Goal: Task Accomplishment & Management: Use online tool/utility

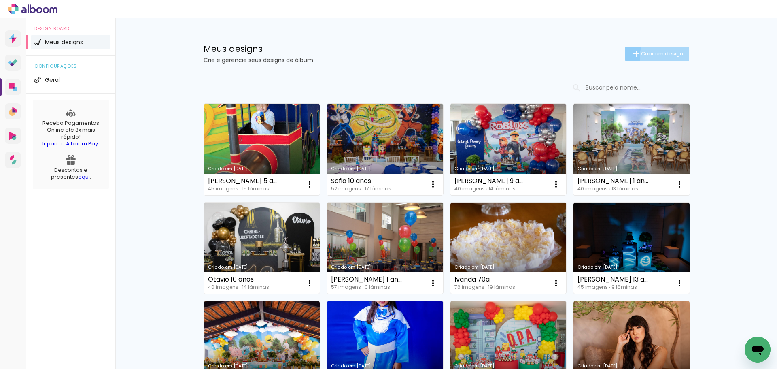
click at [662, 56] on span "Criar um design" at bounding box center [662, 53] width 42 height 5
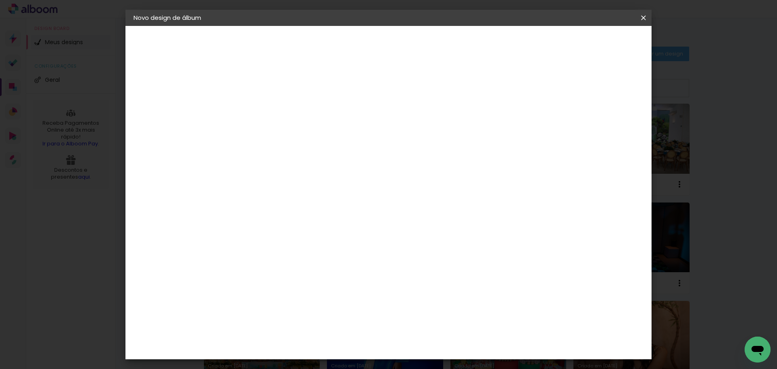
click at [266, 105] on input at bounding box center [266, 108] width 0 height 13
type input "Lis 7 anos"
type paper-input "Lis 7 anos"
click at [0, 0] on slot "Avançar" at bounding box center [0, 0] width 0 height 0
click at [0, 0] on slot "Tamanho Livre" at bounding box center [0, 0] width 0 height 0
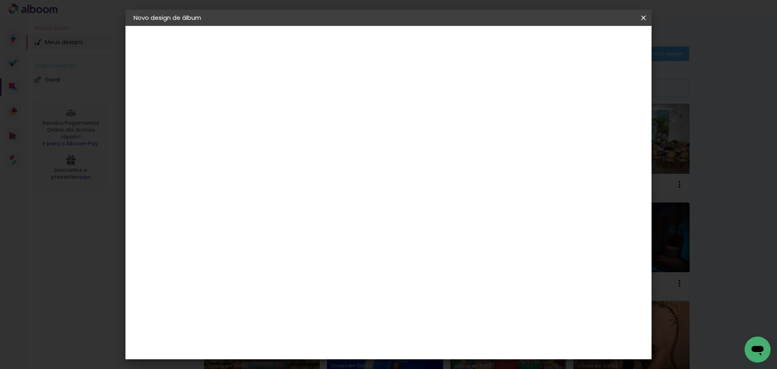
click at [0, 0] on slot "Avançar" at bounding box center [0, 0] width 0 height 0
click at [244, 231] on input "30" at bounding box center [240, 230] width 21 height 12
type input "20"
type paper-input "20"
click at [439, 285] on input "60" at bounding box center [433, 284] width 21 height 12
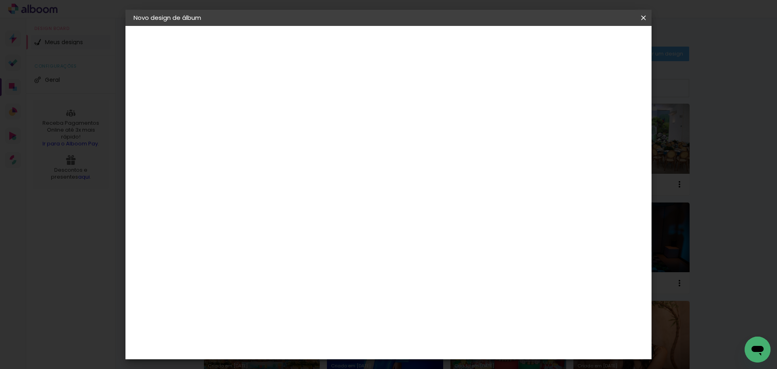
type input "50"
type paper-input "50"
click at [593, 43] on span "Iniciar design" at bounding box center [574, 43] width 37 height 6
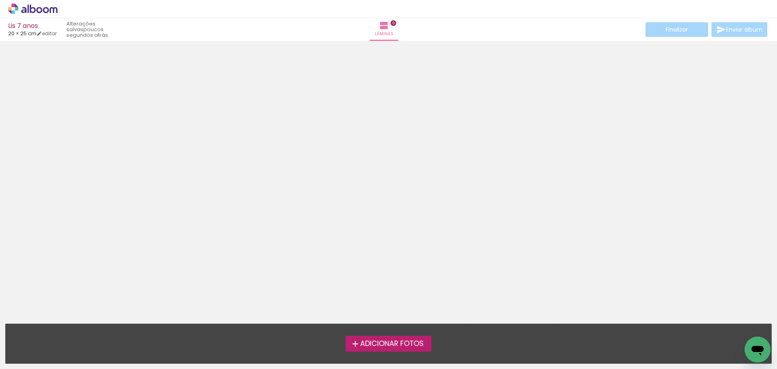
click at [392, 341] on span "Adicionar Fotos" at bounding box center [392, 343] width 64 height 7
click at [0, 0] on input "file" at bounding box center [0, 0] width 0 height 0
click at [366, 344] on span "Adicionar Fotos" at bounding box center [392, 343] width 64 height 7
click at [0, 0] on input "file" at bounding box center [0, 0] width 0 height 0
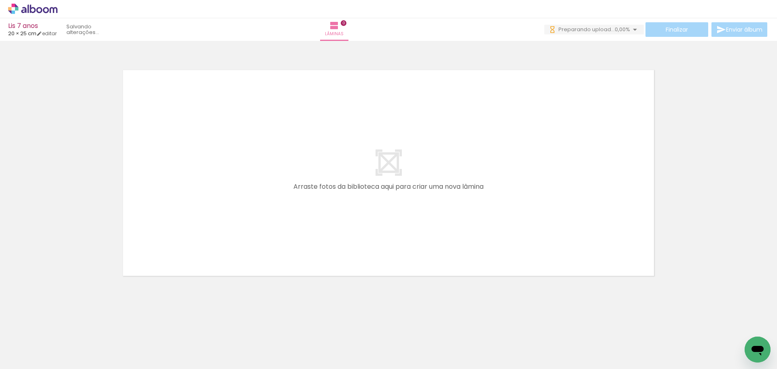
click at [17, 354] on iron-icon at bounding box center [12, 358] width 10 height 10
click at [0, 0] on input "file" at bounding box center [0, 0] width 0 height 0
click at [21, 359] on span "Adicionar Fotos" at bounding box center [29, 357] width 24 height 9
click at [0, 0] on input "file" at bounding box center [0, 0] width 0 height 0
click at [17, 359] on iron-icon at bounding box center [12, 358] width 10 height 10
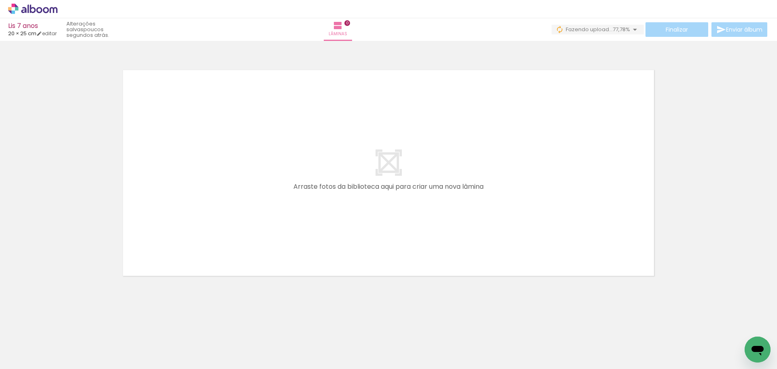
click at [0, 0] on input "file" at bounding box center [0, 0] width 0 height 0
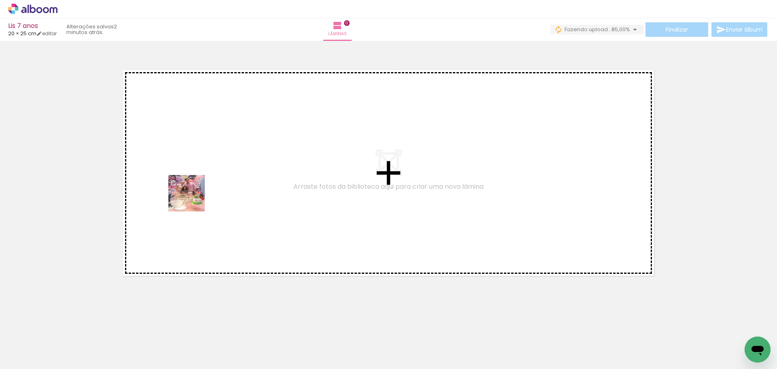
drag, startPoint x: 87, startPoint y: 345, endPoint x: 227, endPoint y: 165, distance: 228.2
click at [227, 165] on quentale-workspace at bounding box center [388, 184] width 777 height 369
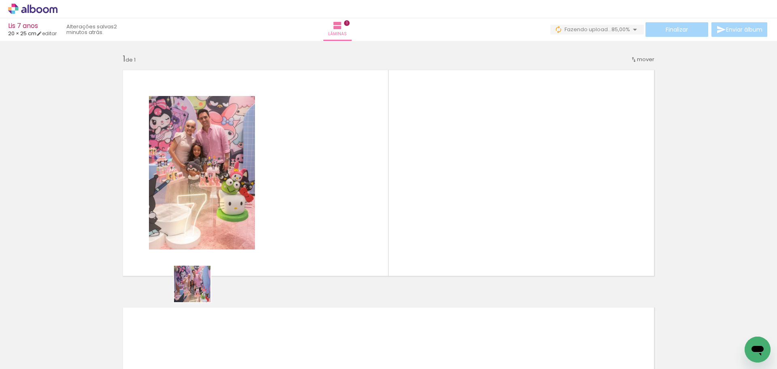
drag, startPoint x: 134, startPoint y: 343, endPoint x: 330, endPoint y: 181, distance: 255.0
click at [330, 181] on quentale-workspace at bounding box center [388, 184] width 777 height 369
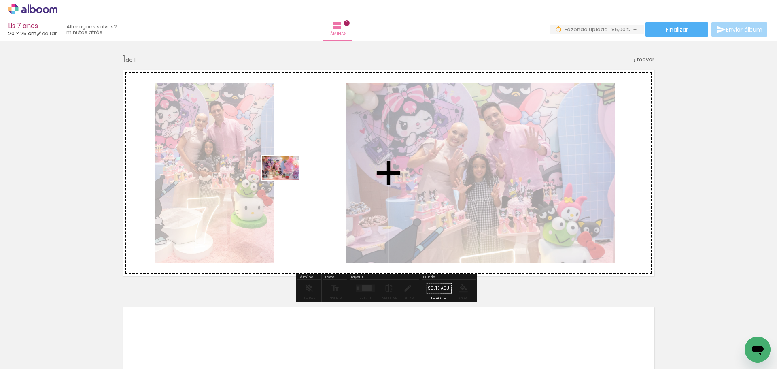
drag, startPoint x: 176, startPoint y: 348, endPoint x: 287, endPoint y: 180, distance: 200.5
click at [287, 180] on quentale-workspace at bounding box center [388, 184] width 777 height 369
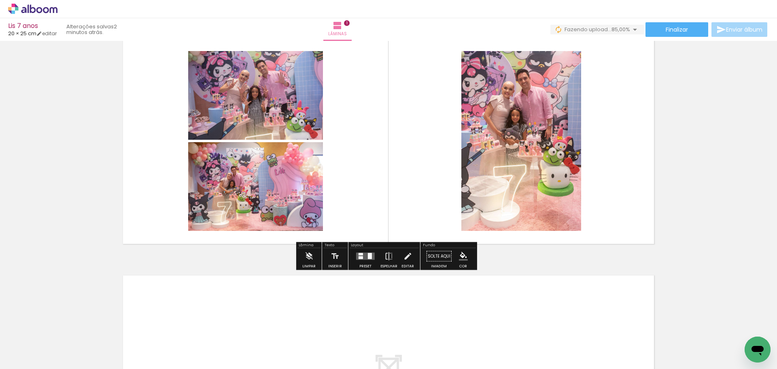
scroll to position [202, 0]
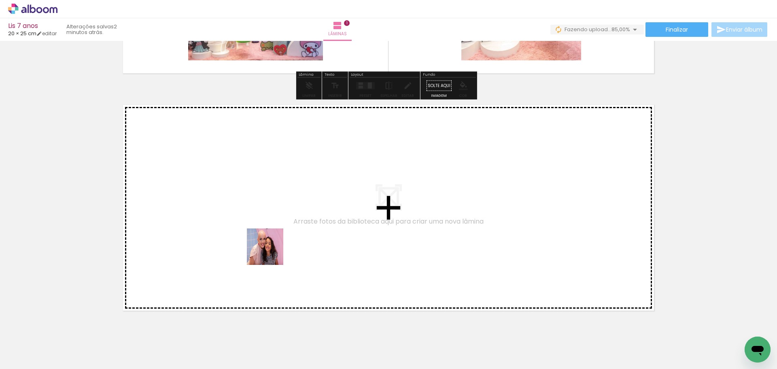
drag, startPoint x: 266, startPoint y: 344, endPoint x: 271, endPoint y: 217, distance: 128.0
click at [271, 217] on quentale-workspace at bounding box center [388, 184] width 777 height 369
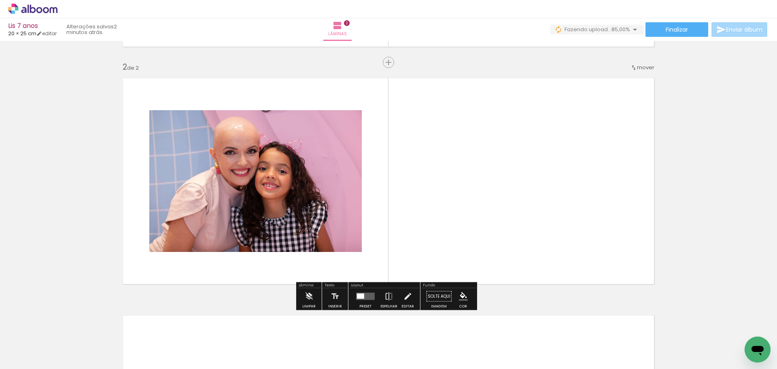
scroll to position [231, 0]
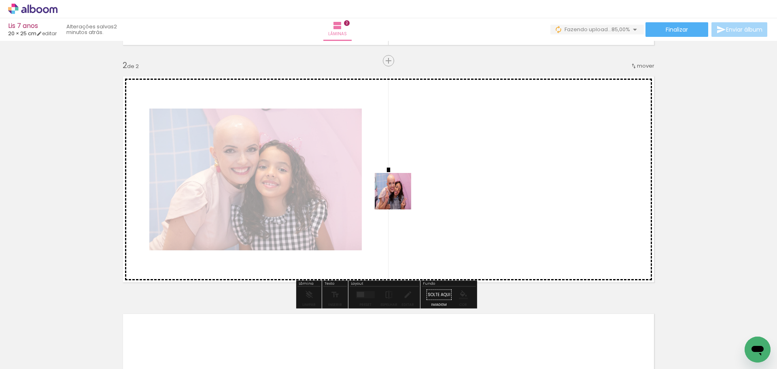
drag, startPoint x: 314, startPoint y: 348, endPoint x: 357, endPoint y: 266, distance: 92.2
click at [406, 182] on quentale-workspace at bounding box center [388, 184] width 777 height 369
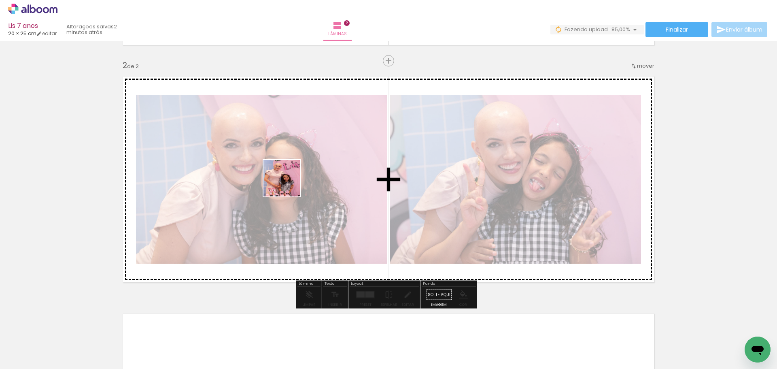
drag, startPoint x: 217, startPoint y: 347, endPoint x: 291, endPoint y: 175, distance: 187.1
click at [291, 175] on quentale-workspace at bounding box center [388, 184] width 777 height 369
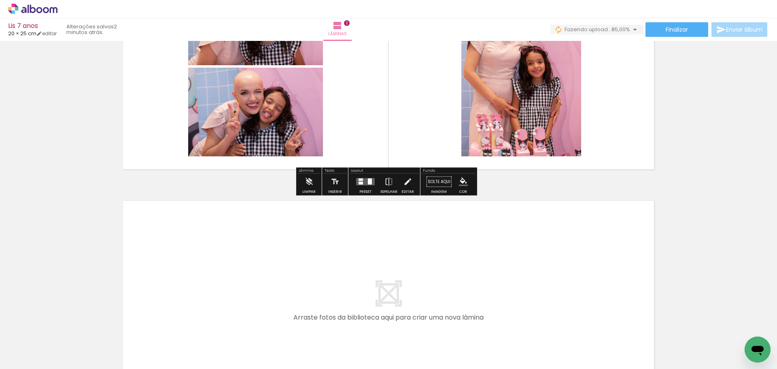
scroll to position [393, 0]
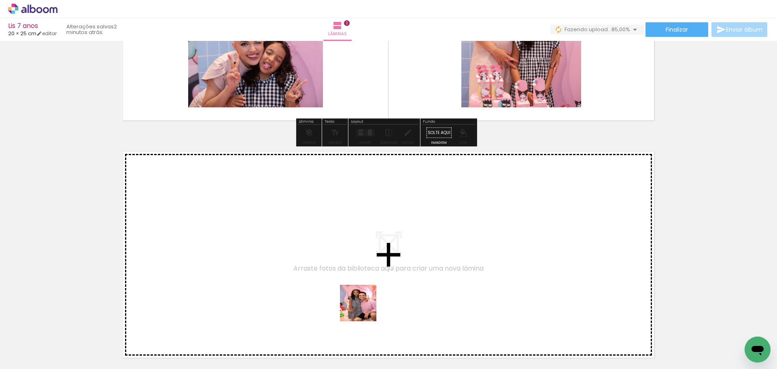
drag, startPoint x: 359, startPoint y: 341, endPoint x: 365, endPoint y: 234, distance: 107.4
click at [365, 234] on quentale-workspace at bounding box center [388, 184] width 777 height 369
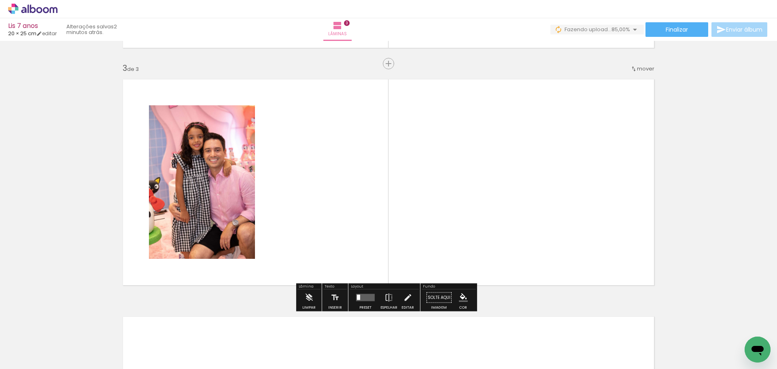
scroll to position [468, 0]
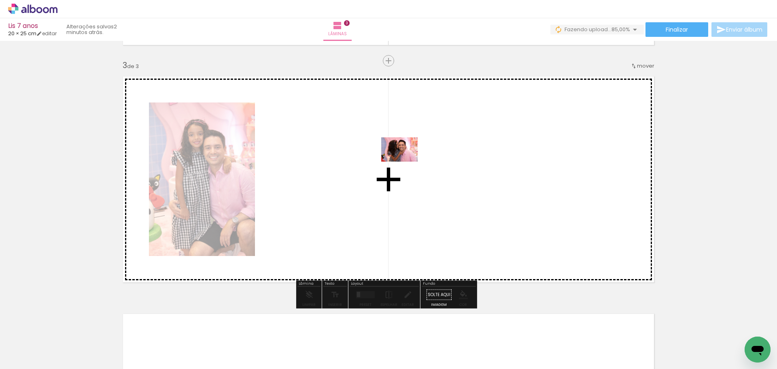
drag, startPoint x: 408, startPoint y: 347, endPoint x: 406, endPoint y: 162, distance: 185.8
click at [406, 162] on quentale-workspace at bounding box center [388, 184] width 777 height 369
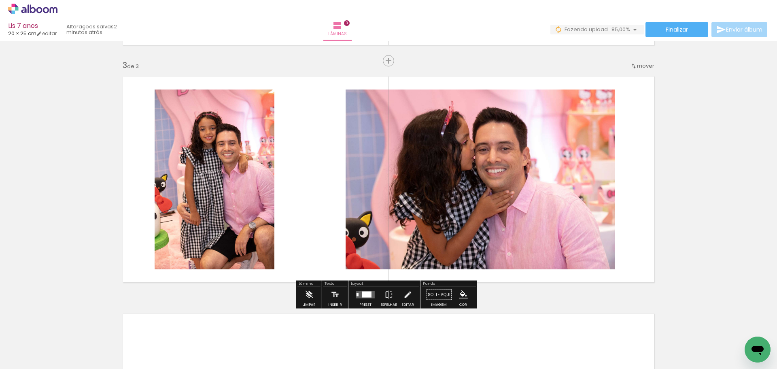
drag, startPoint x: 454, startPoint y: 344, endPoint x: 435, endPoint y: 211, distance: 134.5
click at [441, 243] on quentale-workspace at bounding box center [388, 184] width 777 height 369
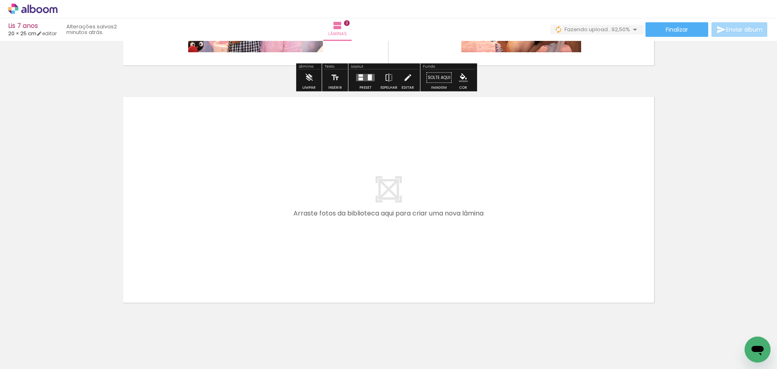
scroll to position [688, 0]
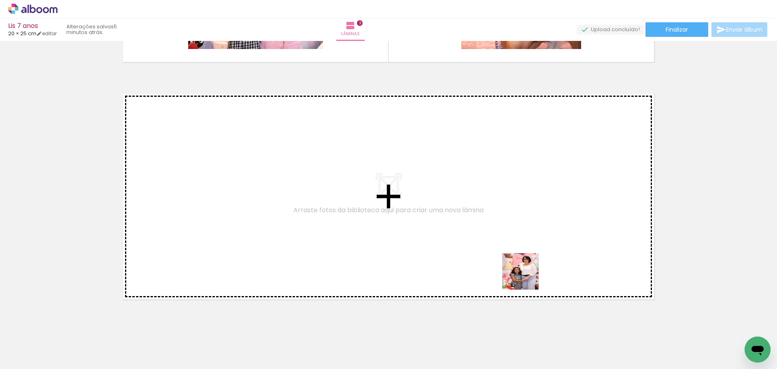
drag, startPoint x: 541, startPoint y: 343, endPoint x: 519, endPoint y: 239, distance: 106.7
click at [519, 239] on quentale-workspace at bounding box center [388, 184] width 777 height 369
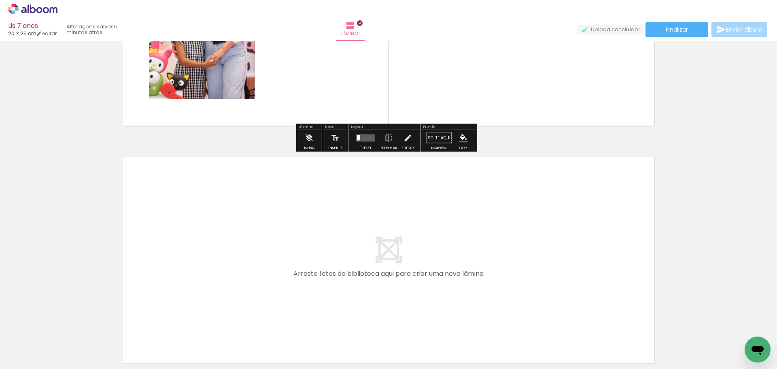
scroll to position [908, 0]
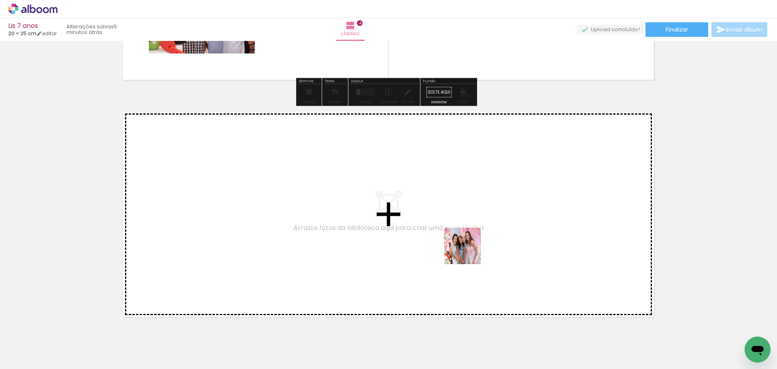
drag, startPoint x: 623, startPoint y: 343, endPoint x: 469, endPoint y: 252, distance: 179.7
click at [469, 252] on quentale-workspace at bounding box center [388, 184] width 777 height 369
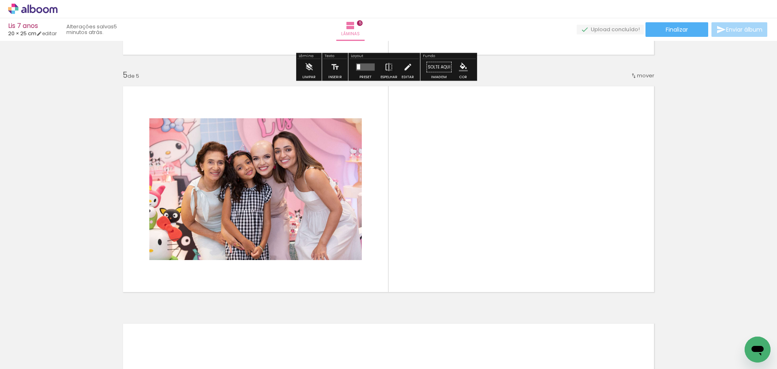
scroll to position [942, 0]
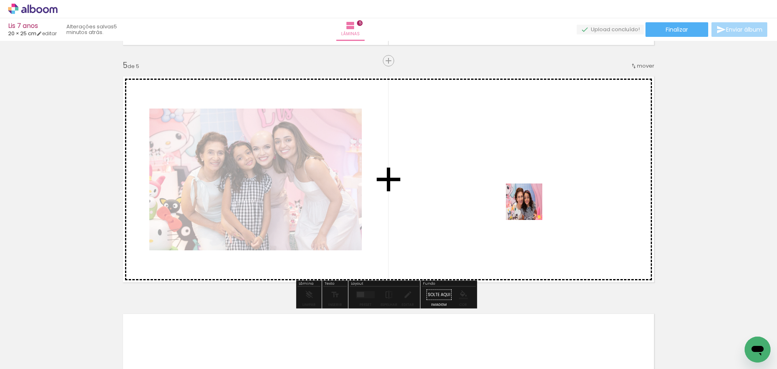
drag, startPoint x: 581, startPoint y: 346, endPoint x: 528, endPoint y: 198, distance: 157.2
click at [528, 198] on quentale-workspace at bounding box center [388, 184] width 777 height 369
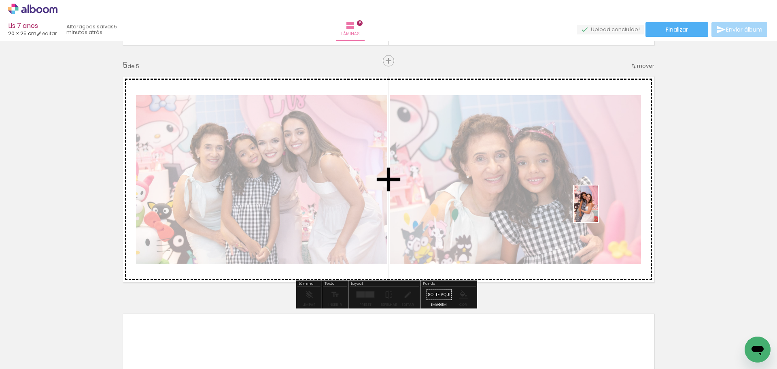
drag, startPoint x: 671, startPoint y: 346, endPoint x: 593, endPoint y: 204, distance: 162.1
click at [593, 204] on quentale-workspace at bounding box center [388, 184] width 777 height 369
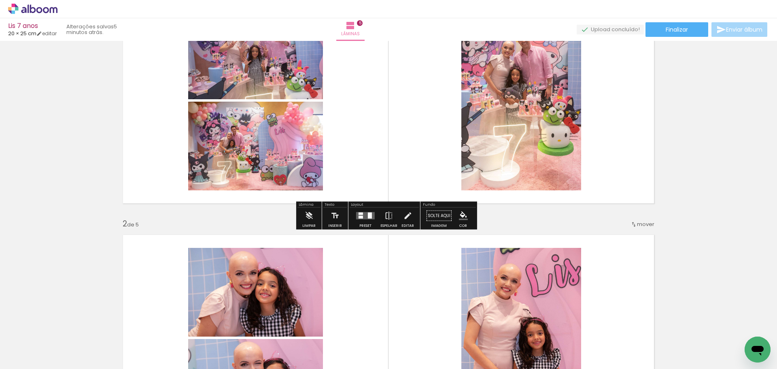
scroll to position [121, 0]
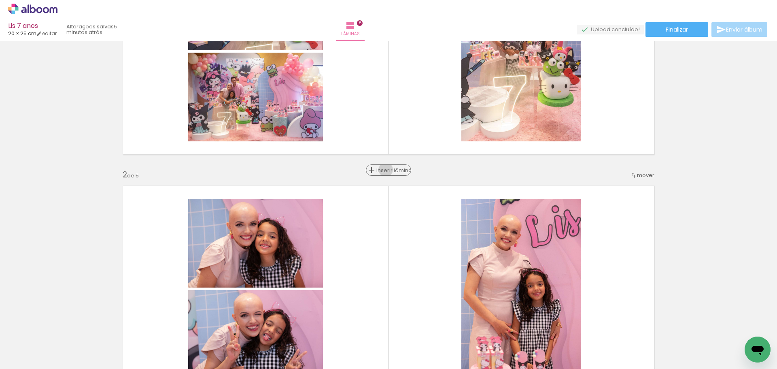
click at [384, 170] on span "Inserir lâmina" at bounding box center [392, 170] width 32 height 5
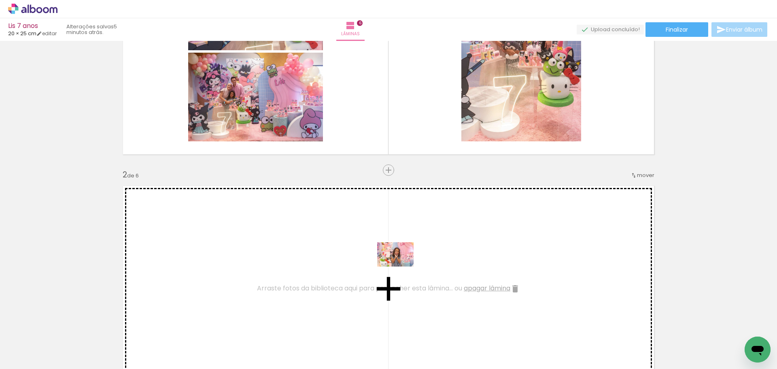
drag, startPoint x: 723, startPoint y: 347, endPoint x: 402, endPoint y: 266, distance: 331.3
click at [402, 266] on quentale-workspace at bounding box center [388, 184] width 777 height 369
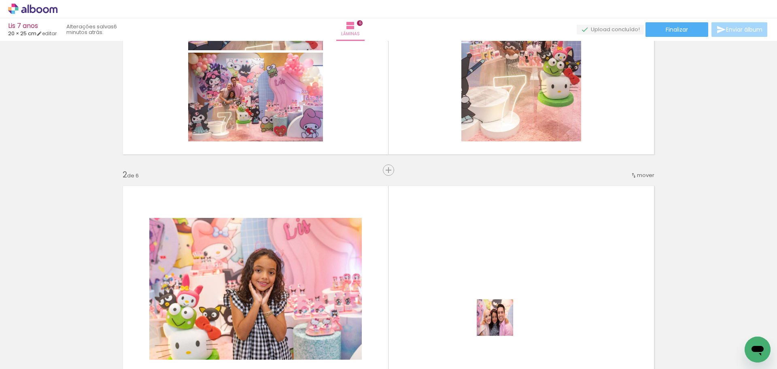
drag, startPoint x: 501, startPoint y: 346, endPoint x: 501, endPoint y: 271, distance: 74.9
click at [501, 271] on quentale-workspace at bounding box center [388, 184] width 777 height 369
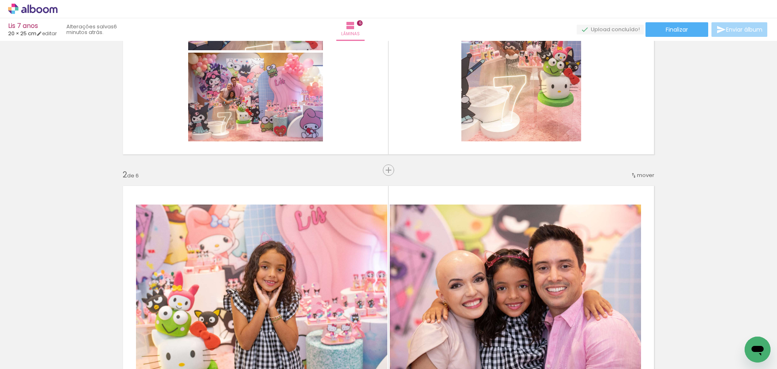
scroll to position [0, 425]
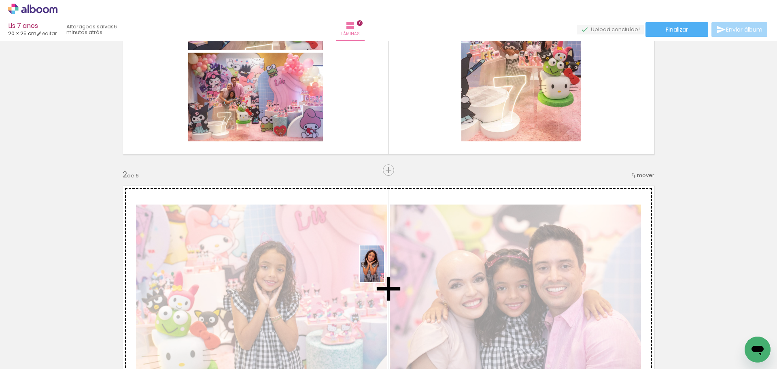
drag, startPoint x: 391, startPoint y: 343, endPoint x: 384, endPoint y: 270, distance: 74.0
click at [384, 270] on quentale-workspace at bounding box center [388, 184] width 777 height 369
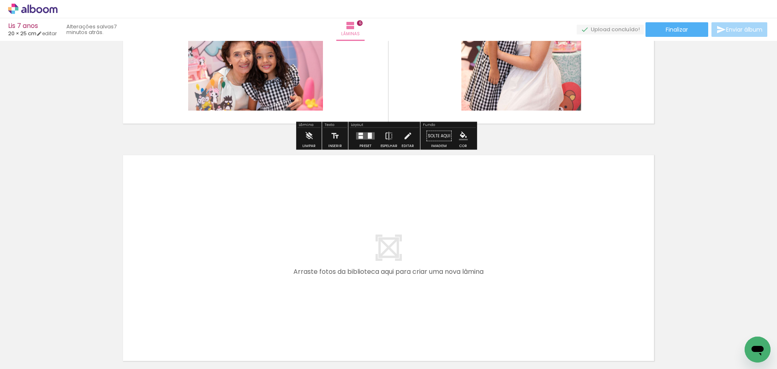
scroll to position [1376, 0]
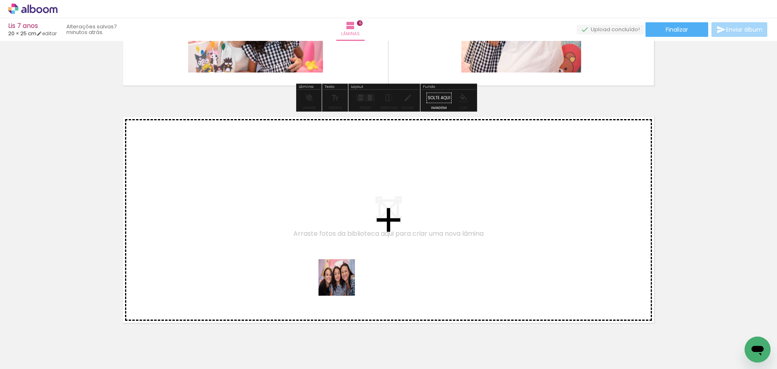
drag, startPoint x: 339, startPoint y: 346, endPoint x: 343, endPoint y: 229, distance: 117.5
click at [343, 229] on quentale-workspace at bounding box center [388, 184] width 777 height 369
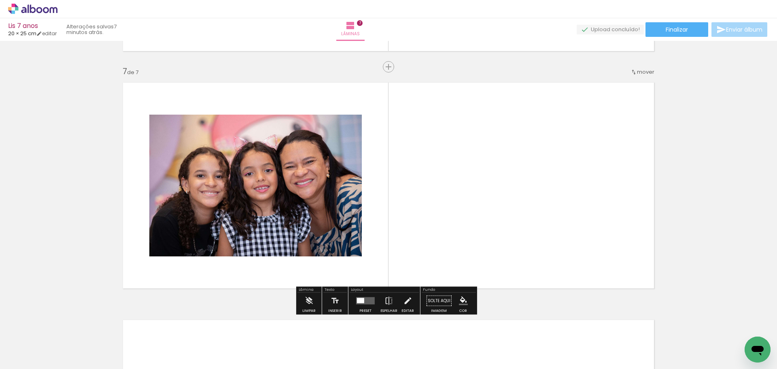
scroll to position [1417, 0]
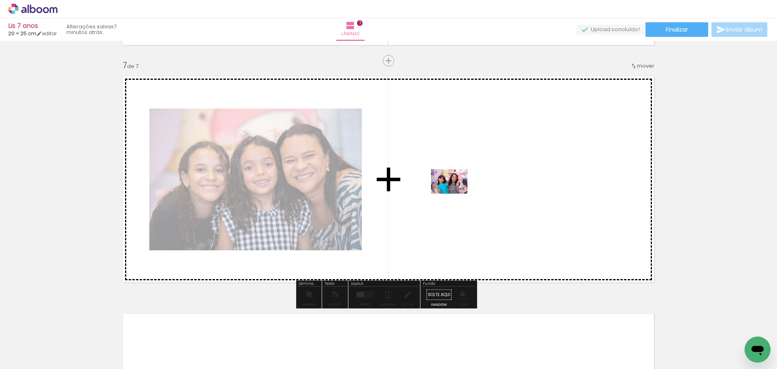
drag, startPoint x: 425, startPoint y: 346, endPoint x: 455, endPoint y: 193, distance: 155.7
click at [455, 193] on quentale-workspace at bounding box center [388, 184] width 777 height 369
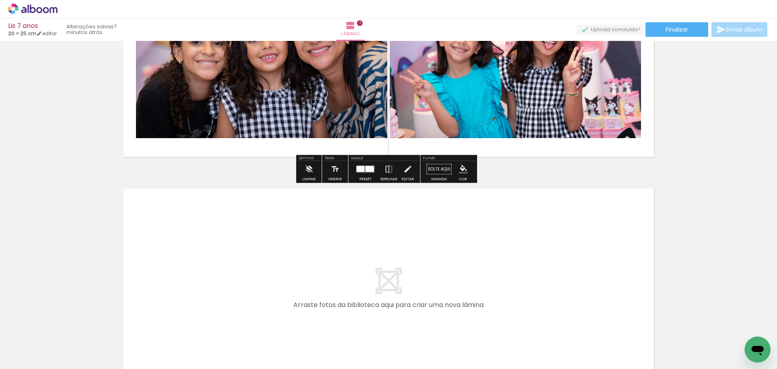
scroll to position [1579, 0]
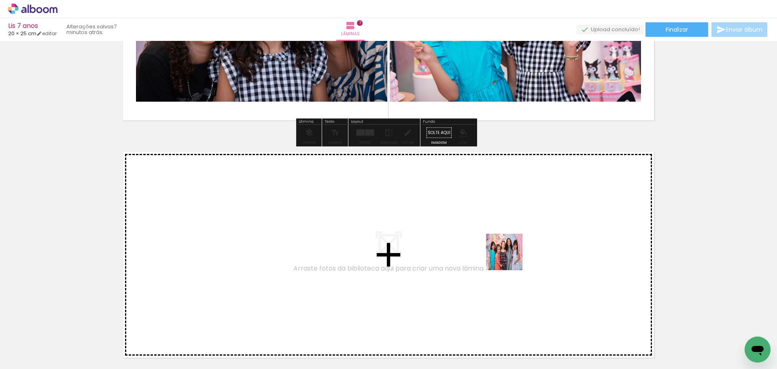
drag, startPoint x: 520, startPoint y: 349, endPoint x: 510, endPoint y: 258, distance: 91.1
click at [510, 258] on quentale-workspace at bounding box center [388, 184] width 777 height 369
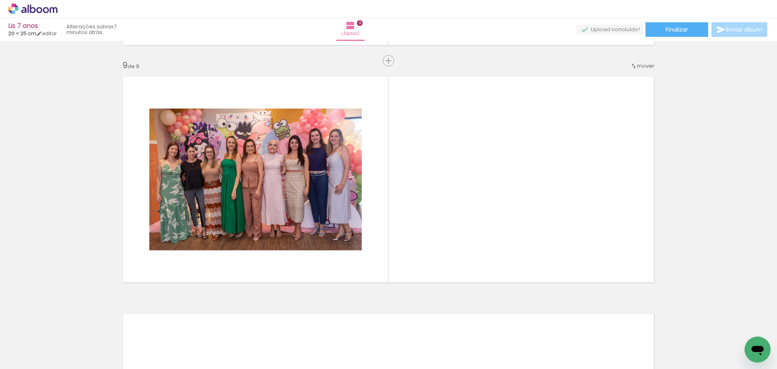
scroll to position [0, 768]
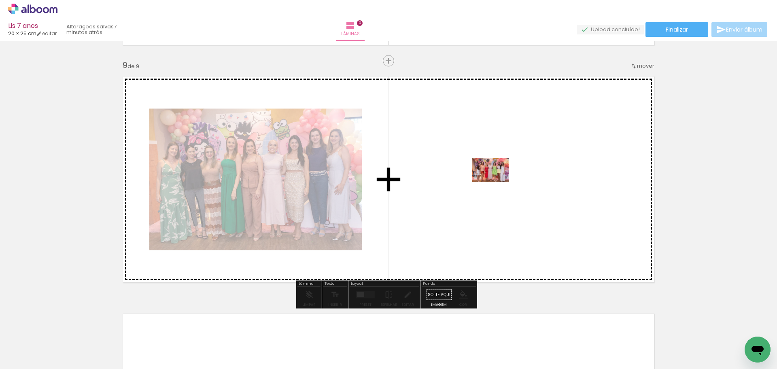
drag, startPoint x: 448, startPoint y: 344, endPoint x: 497, endPoint y: 182, distance: 169.4
click at [497, 182] on quentale-workspace at bounding box center [388, 184] width 777 height 369
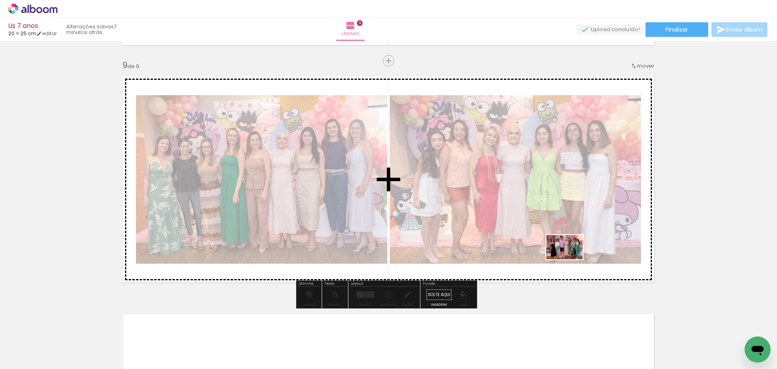
drag, startPoint x: 582, startPoint y: 343, endPoint x: 571, endPoint y: 259, distance: 84.5
click at [571, 259] on quentale-workspace at bounding box center [388, 184] width 777 height 369
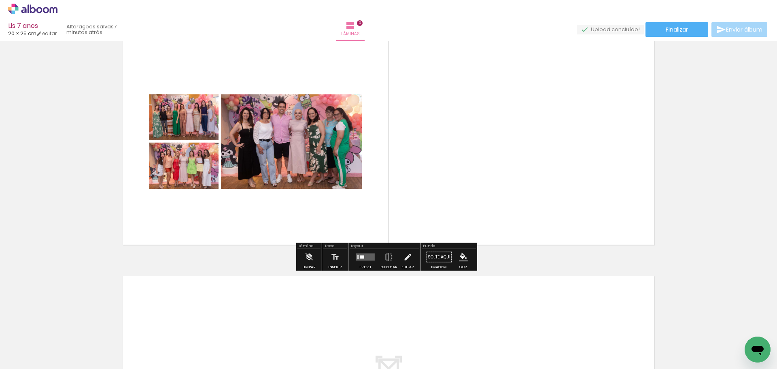
scroll to position [1932, 0]
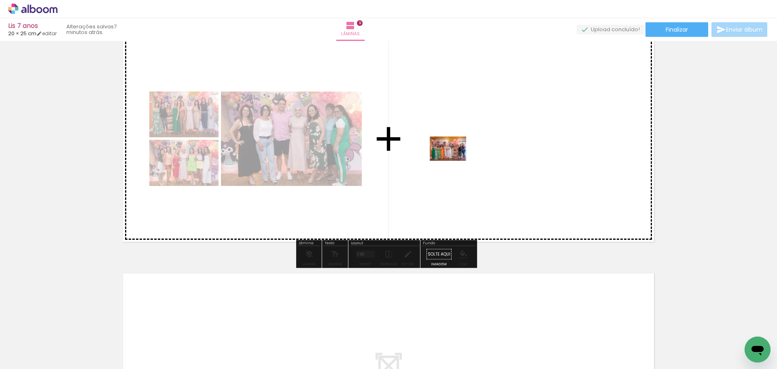
drag, startPoint x: 411, startPoint y: 345, endPoint x: 455, endPoint y: 160, distance: 190.4
click at [455, 160] on quentale-workspace at bounding box center [388, 184] width 777 height 369
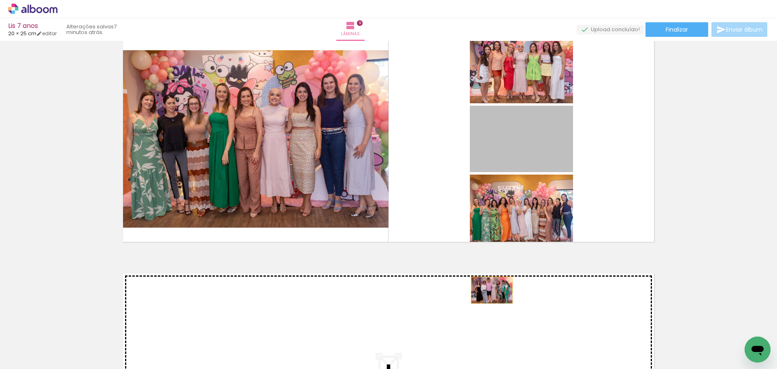
drag, startPoint x: 537, startPoint y: 142, endPoint x: 489, endPoint y: 290, distance: 154.9
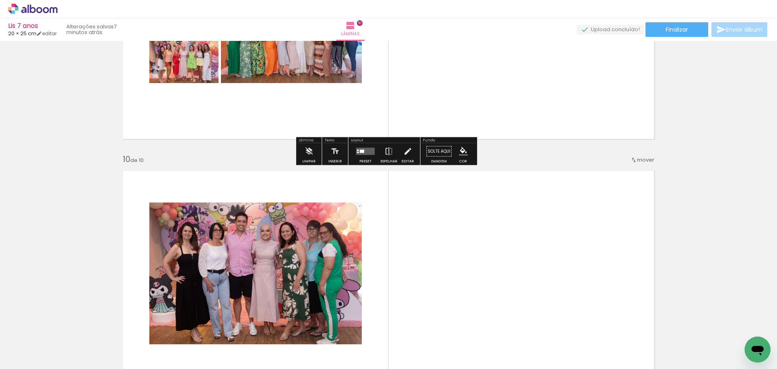
scroll to position [2088, 0]
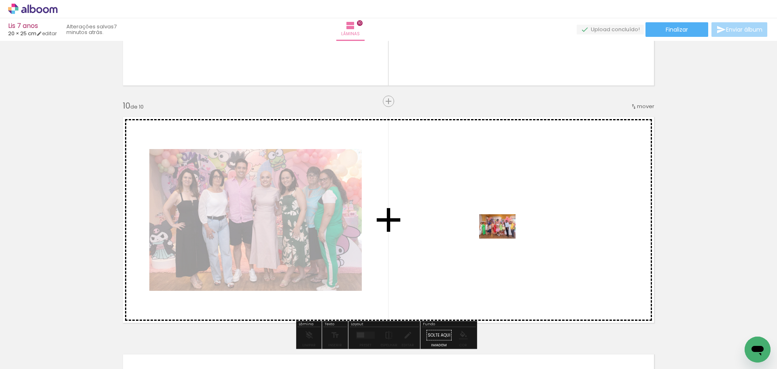
drag, startPoint x: 497, startPoint y: 347, endPoint x: 504, endPoint y: 238, distance: 109.1
click at [504, 238] on quentale-workspace at bounding box center [388, 184] width 777 height 369
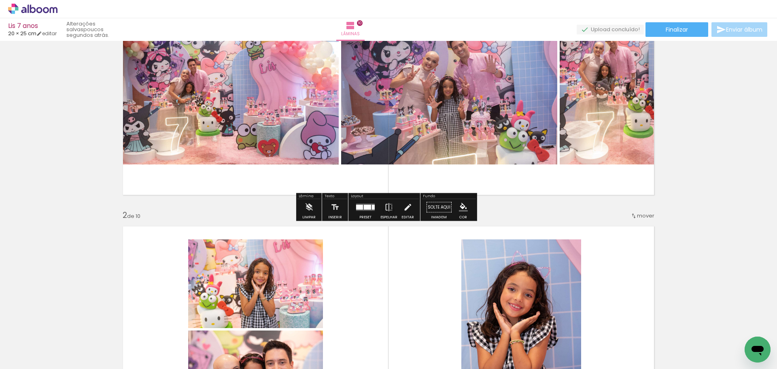
scroll to position [0, 469]
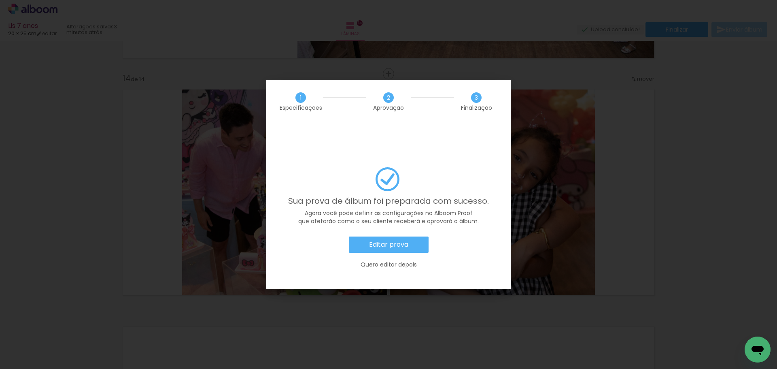
scroll to position [49, 0]
click at [0, 0] on slot "Editar prova" at bounding box center [0, 0] width 0 height 0
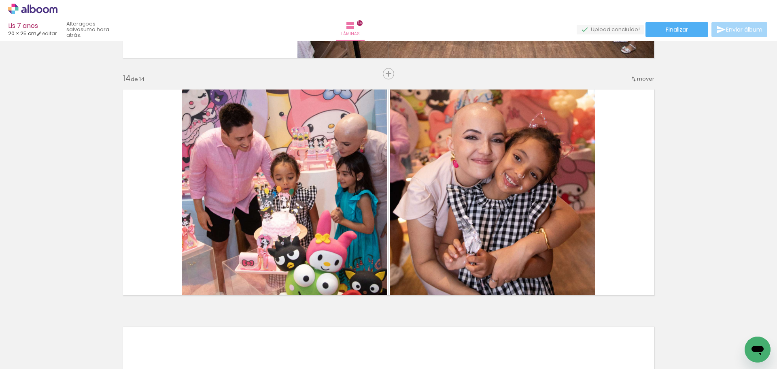
scroll to position [49, 0]
